Goal: Find specific page/section: Find specific page/section

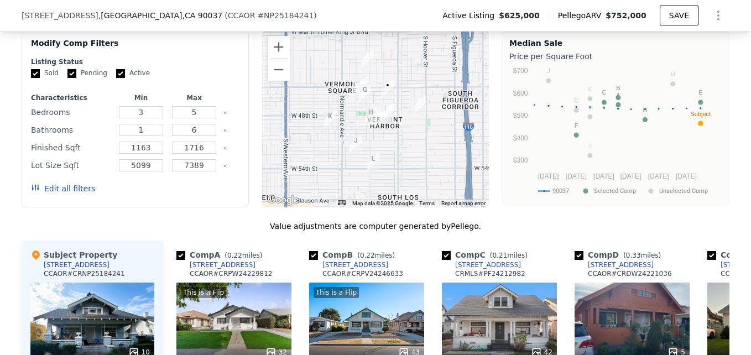
scroll to position [1076, 0]
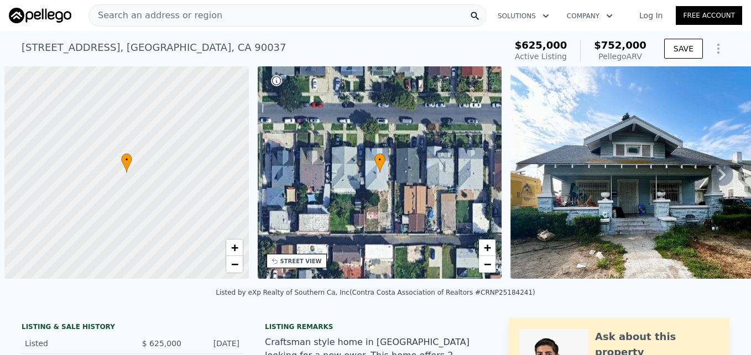
scroll to position [0, 4]
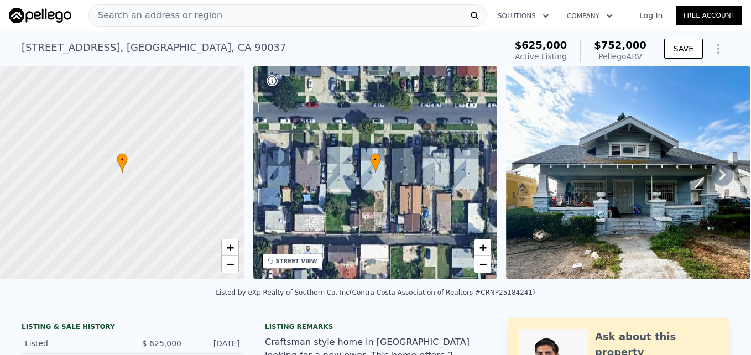
click at [196, 8] on div "Search an address or region" at bounding box center [155, 15] width 133 height 21
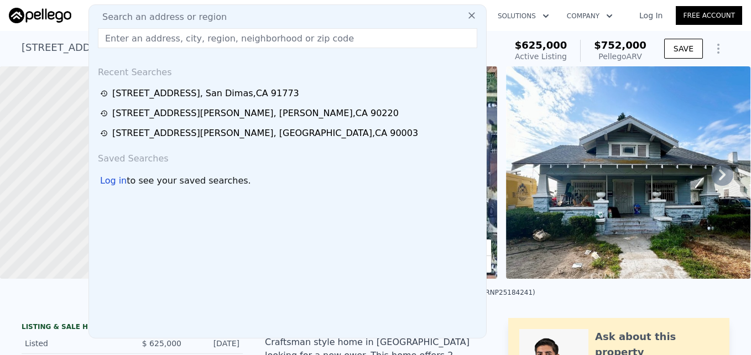
click at [186, 34] on input "text" at bounding box center [287, 38] width 379 height 20
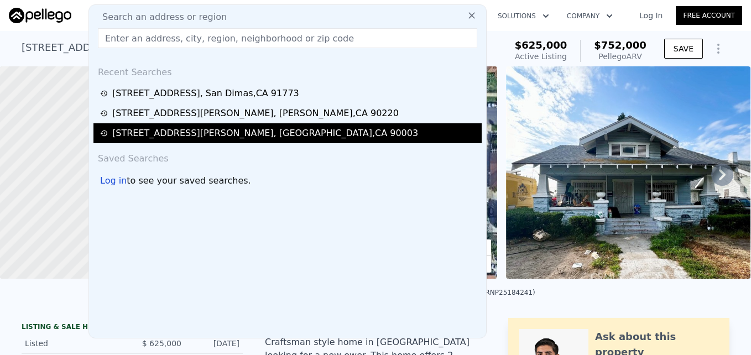
type input "[STREET_ADDRESS]"
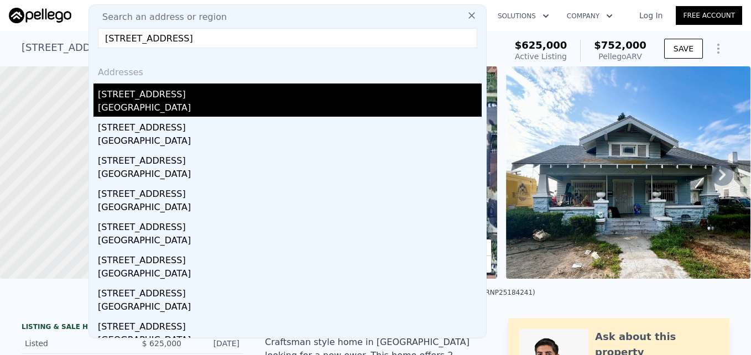
click at [206, 105] on div "[GEOGRAPHIC_DATA]" at bounding box center [290, 108] width 384 height 15
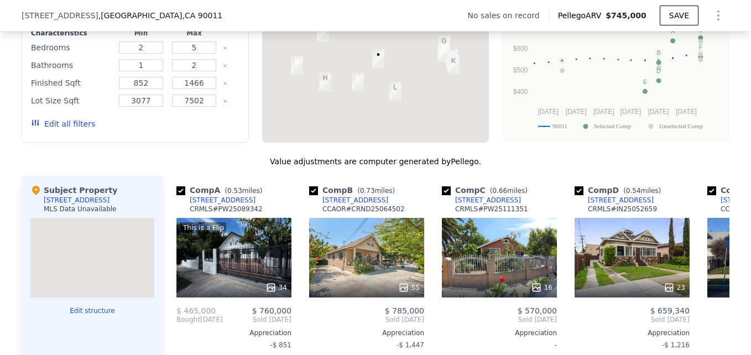
scroll to position [970, 0]
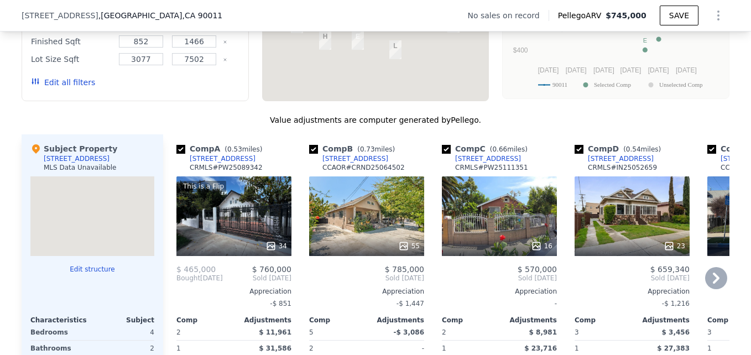
click at [350, 151] on div "Comp B ( 0.73 miles) [STREET_ADDRESS] CCAOR # CRND25064502 55 $ 785,000 Sold [D…" at bounding box center [367, 303] width 124 height 339
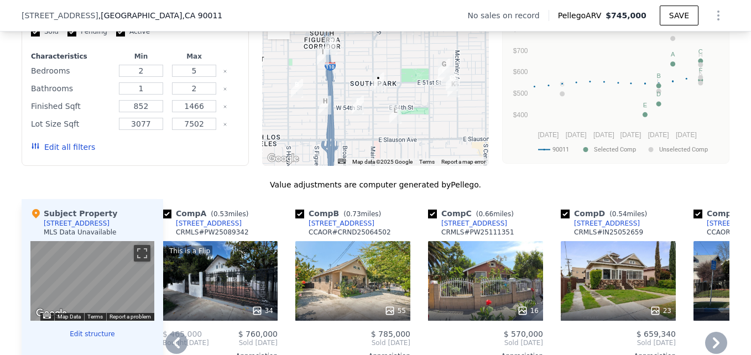
scroll to position [0, 14]
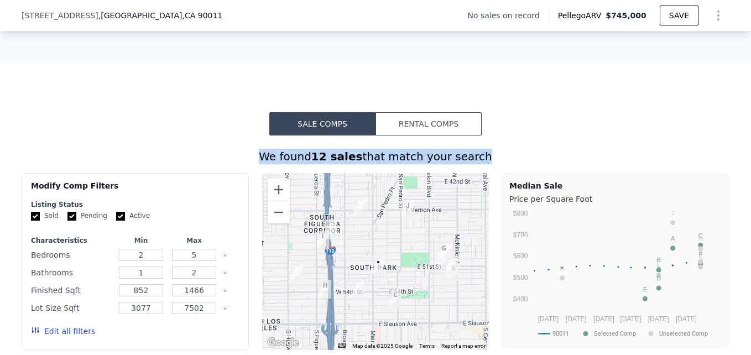
drag, startPoint x: 468, startPoint y: 146, endPoint x: 381, endPoint y: -22, distance: 189.8
click at [381, 0] on html "Search an address or region Solutions Company Open main menu Log In Free Accoun…" at bounding box center [375, 177] width 751 height 355
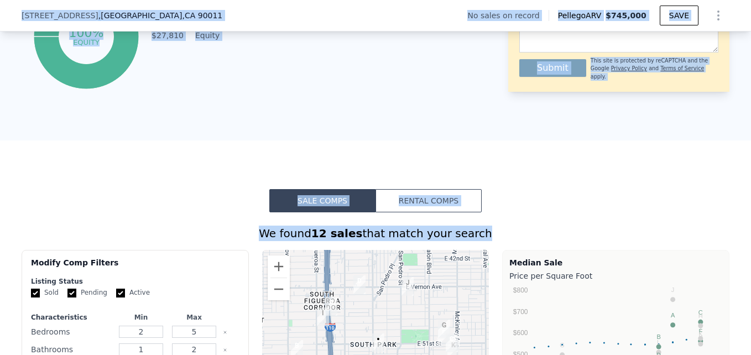
click at [333, 9] on div "[STREET_ADDRESS] No sales on record Pellego ARV $745,000 SAVE" at bounding box center [375, 15] width 707 height 31
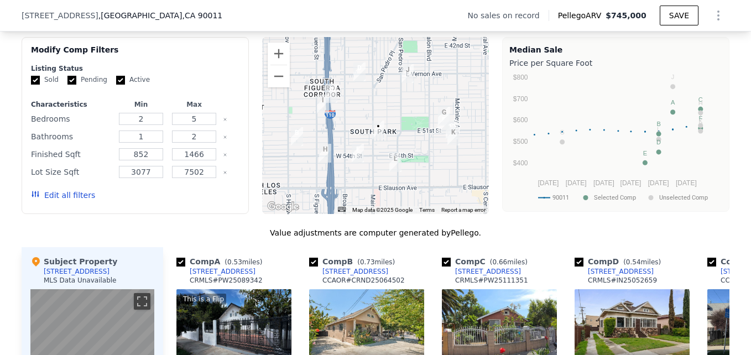
scroll to position [857, 0]
click at [275, 64] on button "Zoom in" at bounding box center [278, 54] width 22 height 22
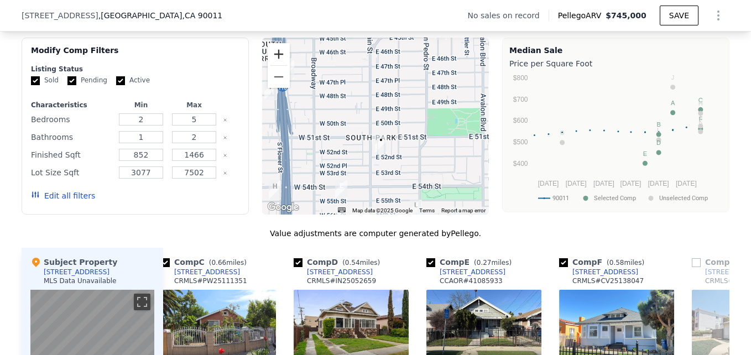
scroll to position [814, 0]
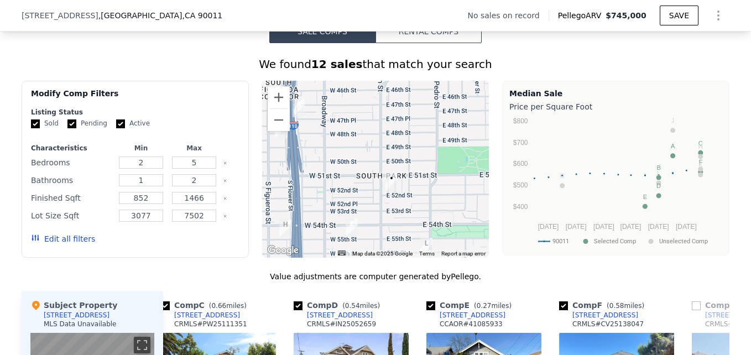
drag, startPoint x: 417, startPoint y: 138, endPoint x: 429, endPoint y: 134, distance: 12.8
click at [429, 134] on div at bounding box center [375, 169] width 227 height 177
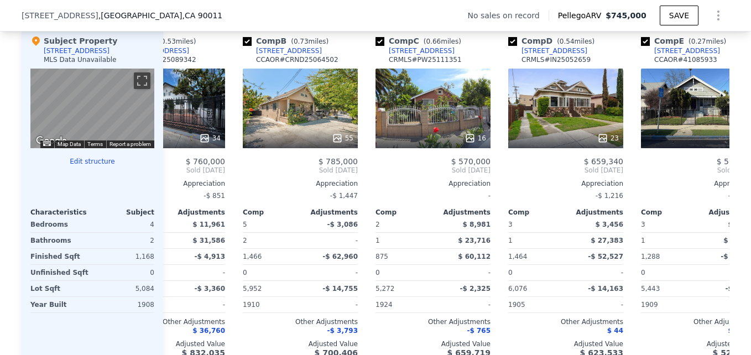
scroll to position [0, 0]
